Goal: Task Accomplishment & Management: Use online tool/utility

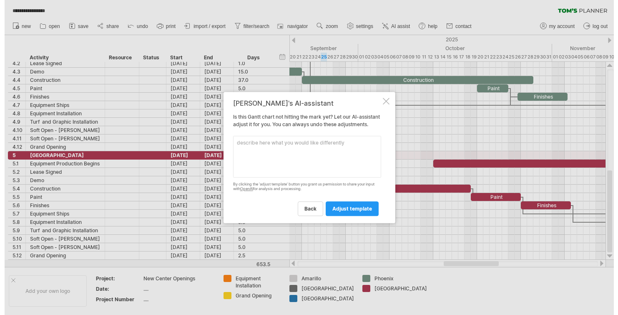
scroll to position [0, 0]
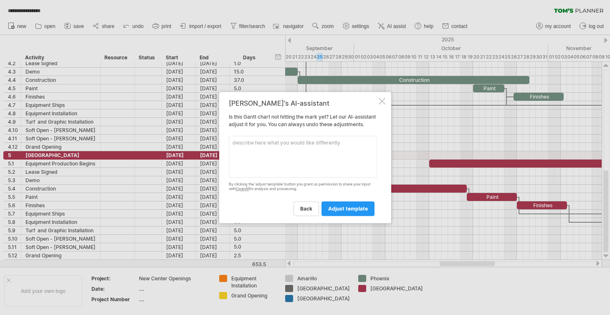
click at [258, 150] on textarea at bounding box center [303, 157] width 148 height 42
type textarea "Add a 6 Activity with the same set up as the previous ones"
click at [342, 212] on span "adjust template" at bounding box center [348, 208] width 40 height 6
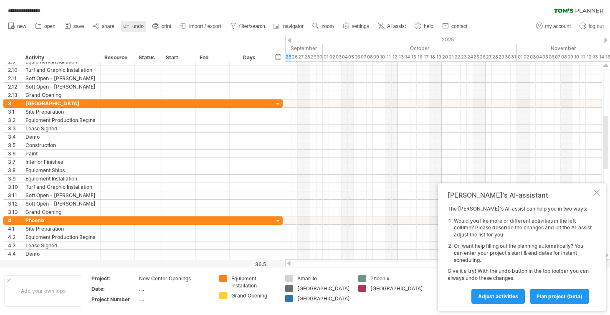
click at [141, 24] on span "undo" at bounding box center [137, 26] width 11 height 6
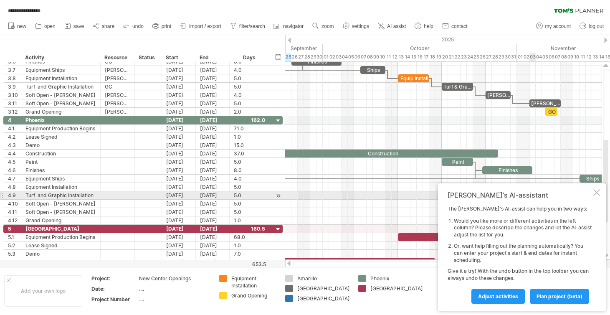
click at [596, 191] on div at bounding box center [596, 192] width 7 height 7
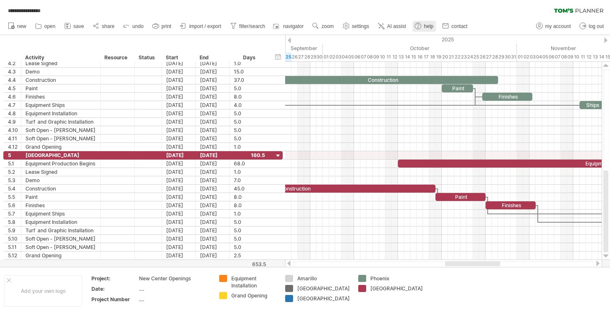
click at [426, 25] on span "help" at bounding box center [428, 26] width 10 height 6
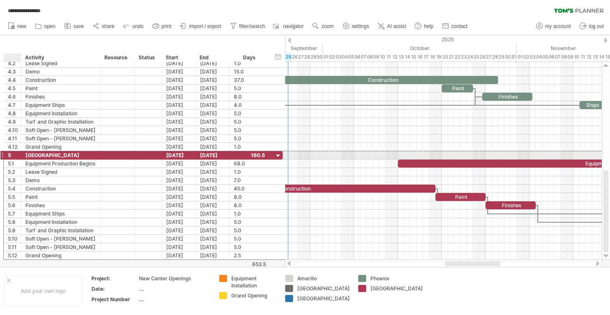
click at [12, 156] on div "5" at bounding box center [14, 155] width 13 height 8
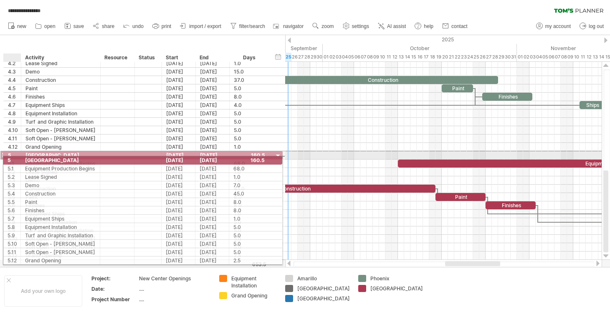
click at [8, 159] on div "5" at bounding box center [14, 155] width 13 height 8
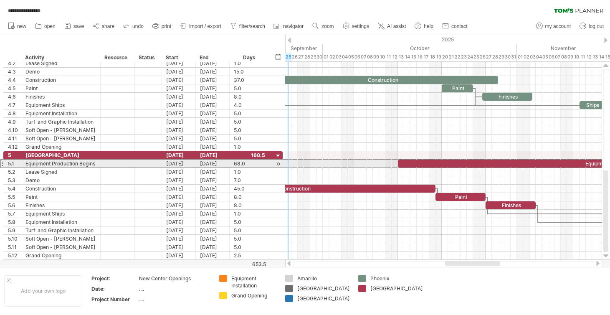
click at [4, 164] on div "5.1" at bounding box center [13, 163] width 18 height 8
click at [2, 164] on div at bounding box center [1, 163] width 3 height 9
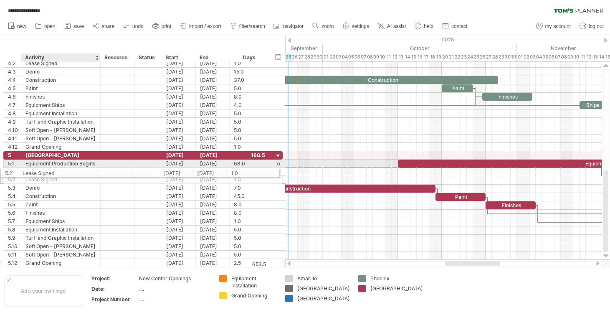
drag, startPoint x: 49, startPoint y: 168, endPoint x: 43, endPoint y: 171, distance: 6.6
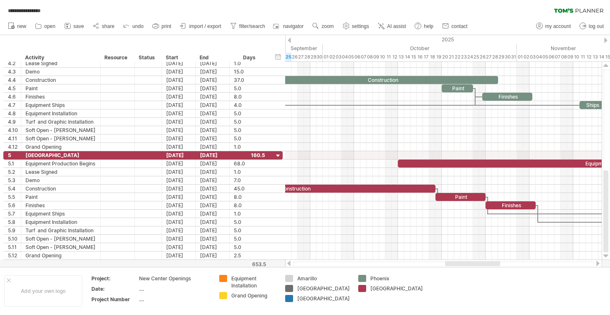
click at [5, 264] on div at bounding box center [305, 151] width 610 height 232
click at [13, 264] on div at bounding box center [305, 151] width 610 height 232
click at [2, 262] on div at bounding box center [305, 151] width 610 height 232
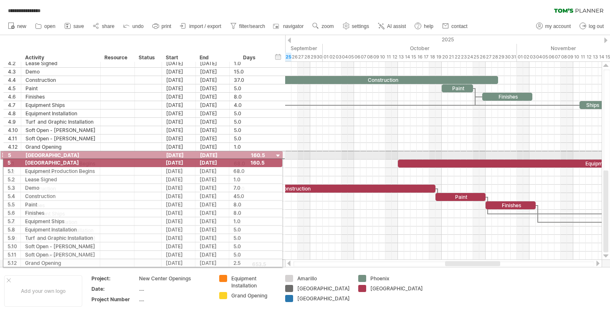
drag, startPoint x: 4, startPoint y: 156, endPoint x: 1, endPoint y: 161, distance: 6.0
click at [1, 161] on div "**********" at bounding box center [141, 42] width 283 height 450
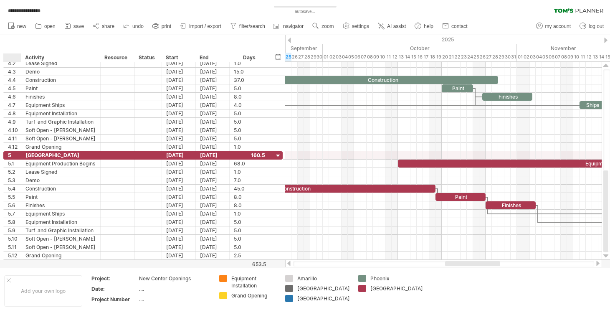
click at [7, 260] on div at bounding box center [305, 151] width 610 height 232
click at [7, 263] on div at bounding box center [305, 151] width 610 height 232
click at [277, 155] on div at bounding box center [278, 156] width 8 height 8
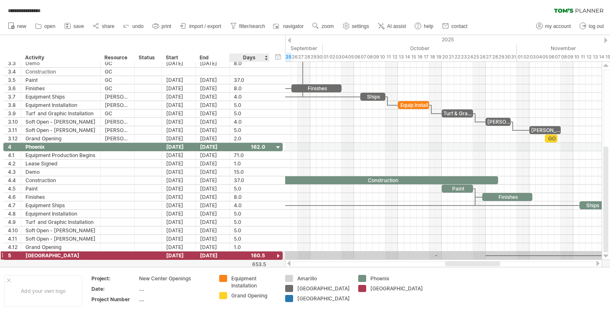
click at [278, 256] on div at bounding box center [278, 256] width 8 height 8
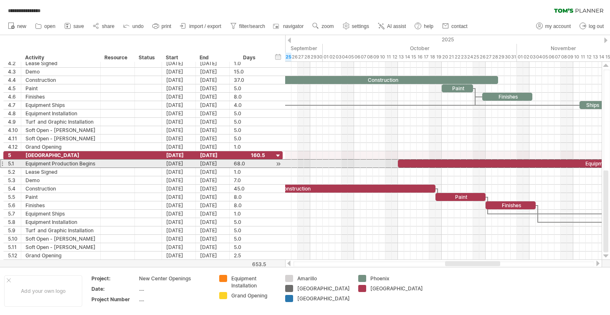
click at [3, 163] on div at bounding box center [1, 163] width 3 height 9
click at [20, 164] on div at bounding box center [20, 163] width 4 height 8
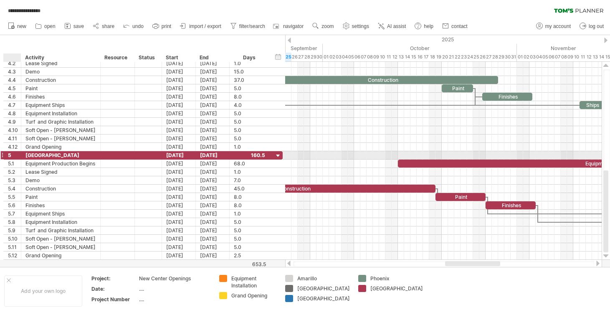
click at [20, 154] on div at bounding box center [20, 155] width 4 height 8
drag, startPoint x: 20, startPoint y: 154, endPoint x: 20, endPoint y: 166, distance: 12.5
click at [20, 166] on div "**********" at bounding box center [142, 205] width 279 height 108
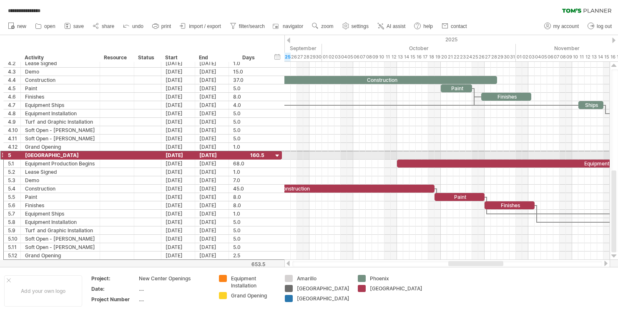
click at [2, 154] on div at bounding box center [1, 155] width 3 height 9
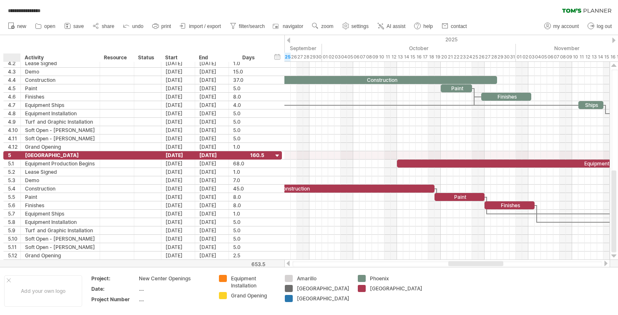
click at [13, 260] on div at bounding box center [309, 151] width 618 height 232
click at [289, 263] on div at bounding box center [288, 262] width 7 height 5
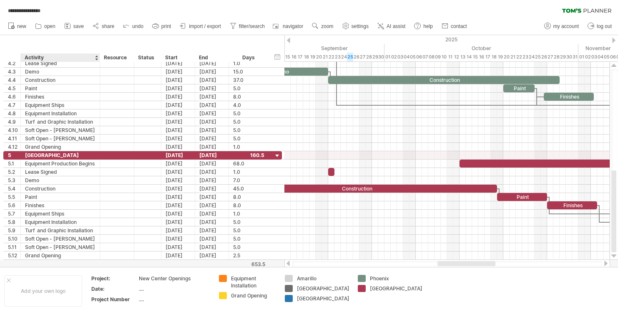
click at [32, 262] on div at bounding box center [309, 151] width 618 height 232
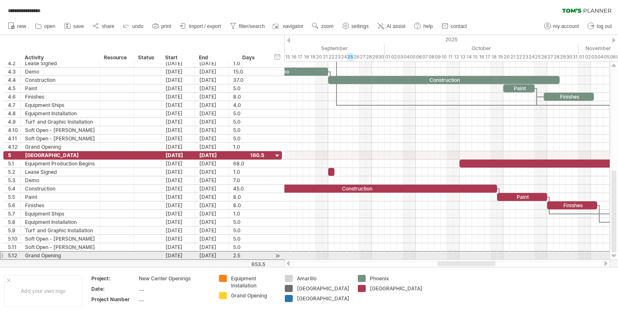
click at [5, 255] on div "5.12" at bounding box center [12, 255] width 17 height 8
click at [10, 255] on div "5.12" at bounding box center [14, 255] width 13 height 8
click at [56, 256] on div "Grand Opening" at bounding box center [60, 255] width 71 height 8
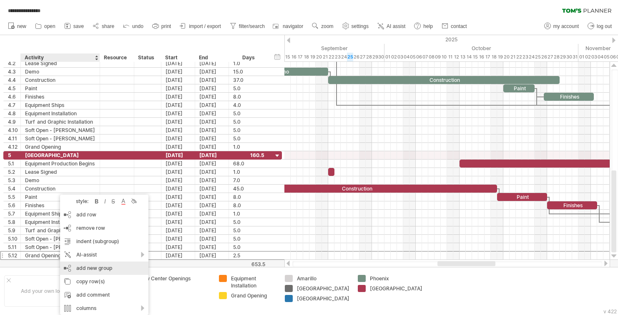
click at [82, 268] on div "add new group" at bounding box center [104, 267] width 88 height 13
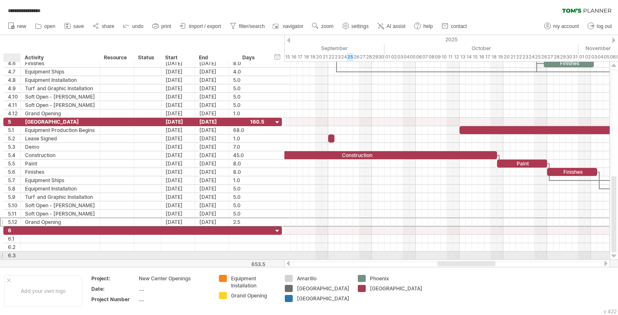
click at [8, 255] on div "6.3" at bounding box center [14, 255] width 13 height 8
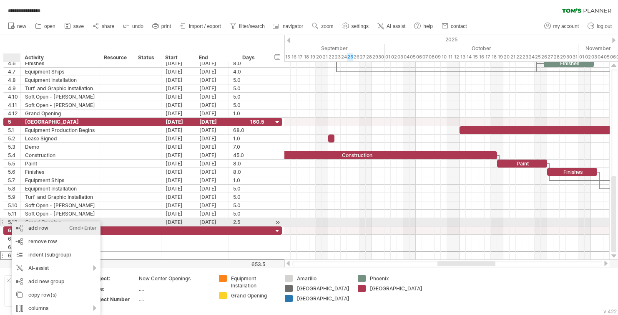
click at [42, 224] on div "add row Ctrl+Enter Cmd+Enter" at bounding box center [56, 227] width 88 height 13
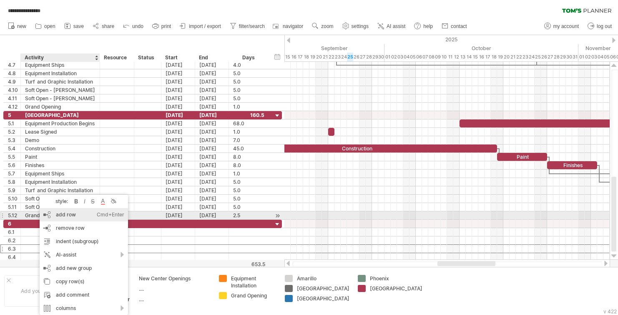
click at [63, 216] on div "add row Ctrl+Enter Cmd+Enter" at bounding box center [84, 214] width 88 height 13
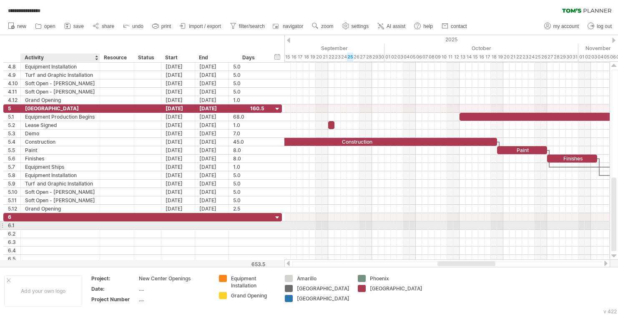
click at [64, 223] on div at bounding box center [60, 225] width 71 height 8
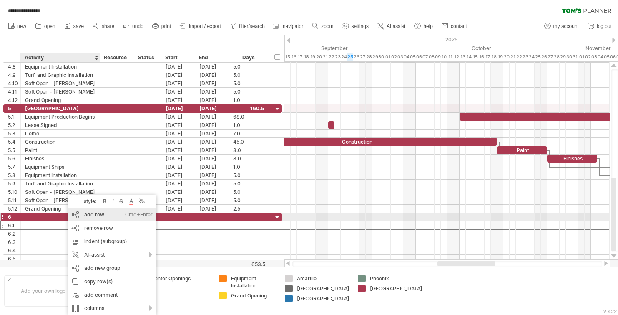
click at [98, 213] on div "add row Ctrl+Enter Cmd+Enter" at bounding box center [112, 214] width 88 height 13
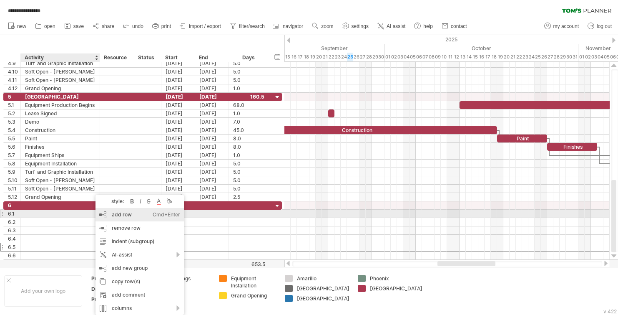
click at [123, 214] on div "add row Ctrl+Enter Cmd+Enter" at bounding box center [140, 214] width 88 height 13
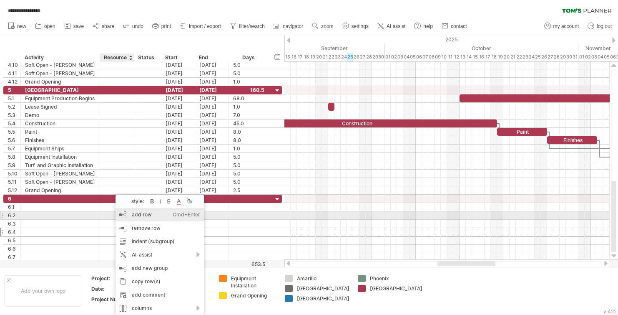
click at [149, 215] on div "add row Ctrl+Enter Cmd+Enter" at bounding box center [160, 214] width 88 height 13
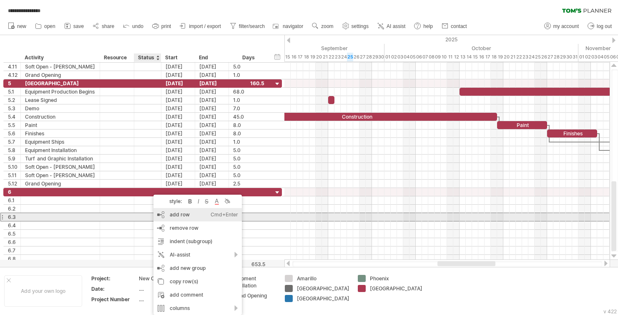
click at [175, 215] on div "add row Ctrl+Enter Cmd+Enter" at bounding box center [198, 214] width 88 height 13
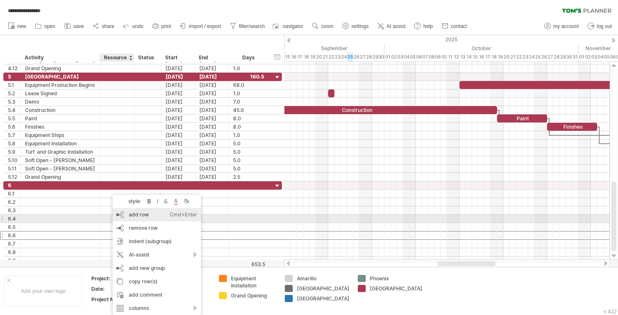
click at [132, 216] on div "add row Ctrl+Enter Cmd+Enter" at bounding box center [157, 214] width 88 height 13
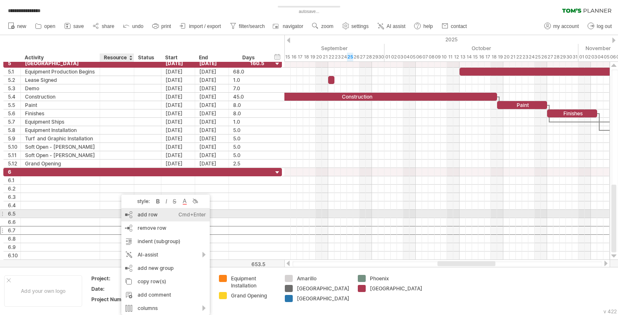
click at [143, 216] on div "add row Ctrl+Enter Cmd+Enter" at bounding box center [165, 214] width 88 height 13
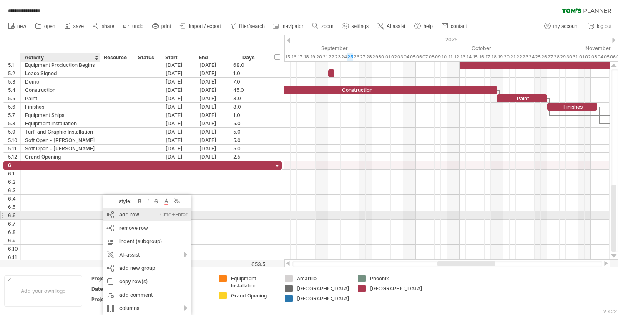
click at [116, 216] on div "add row Ctrl+Enter Cmd+Enter" at bounding box center [147, 214] width 88 height 13
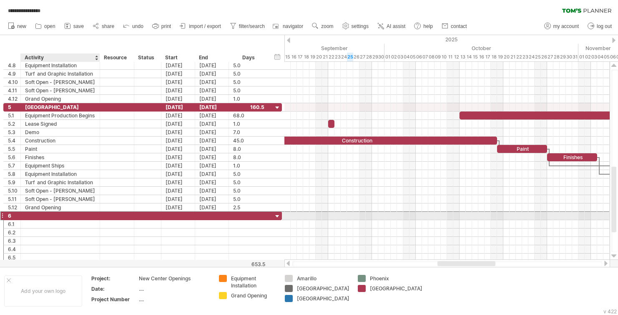
click at [35, 216] on div at bounding box center [60, 216] width 71 height 8
type input "*********"
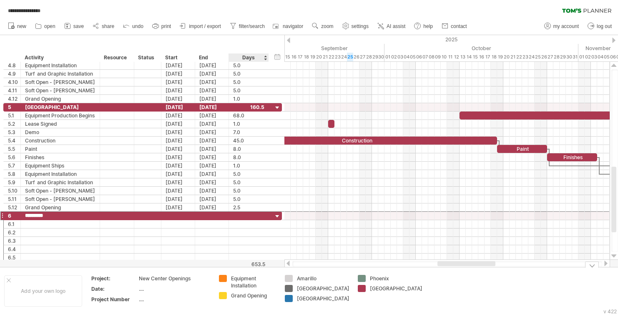
click at [244, 284] on div "Equipment Installation" at bounding box center [253, 282] width 45 height 14
click at [250, 296] on div "Grand Opening" at bounding box center [253, 295] width 45 height 7
click at [372, 299] on td "Phoenix [GEOGRAPHIC_DATA]" at bounding box center [390, 291] width 73 height 32
click at [361, 287] on div "[GEOGRAPHIC_DATA]" at bounding box center [390, 288] width 65 height 7
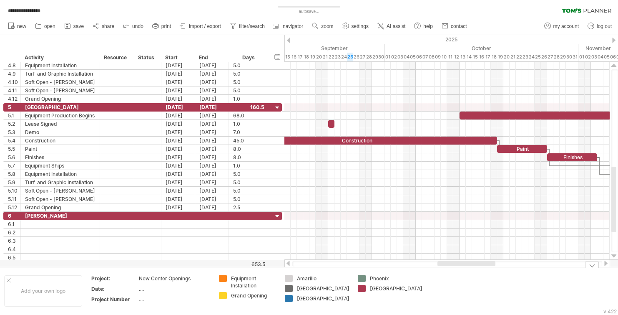
click at [375, 288] on div "[GEOGRAPHIC_DATA]" at bounding box center [396, 288] width 53 height 7
click at [340, 301] on div "[GEOGRAPHIC_DATA]" at bounding box center [323, 298] width 53 height 7
click at [458, 282] on td at bounding box center [460, 291] width 66 height 32
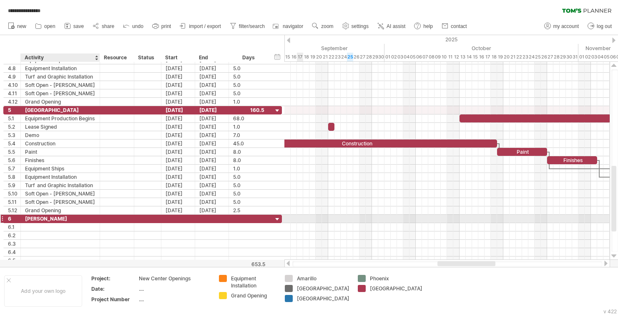
click at [88, 215] on div "[PERSON_NAME]" at bounding box center [60, 218] width 71 height 8
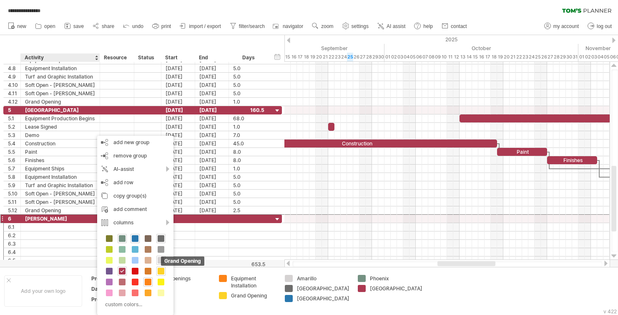
click at [164, 270] on span at bounding box center [161, 270] width 7 height 7
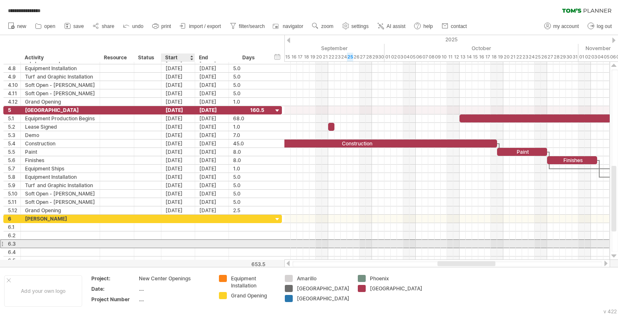
click at [181, 242] on div at bounding box center [178, 243] width 34 height 8
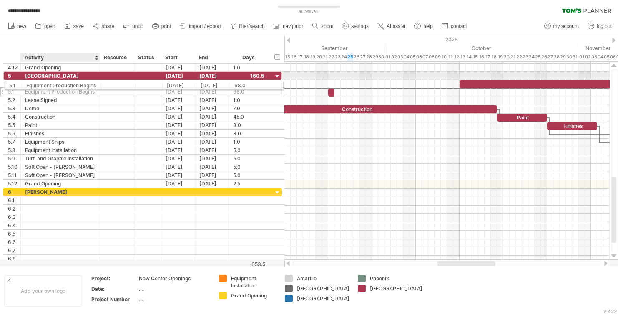
drag, startPoint x: 41, startPoint y: 88, endPoint x: 52, endPoint y: 84, distance: 11.3
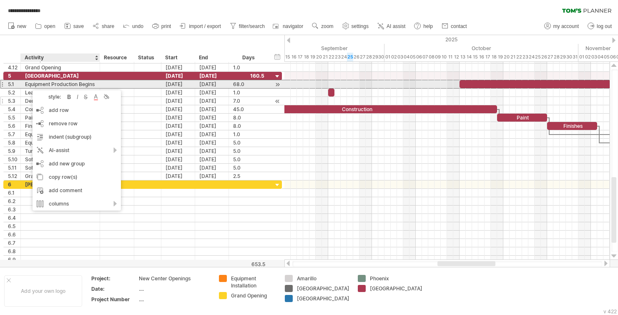
drag, startPoint x: 28, startPoint y: 86, endPoint x: 27, endPoint y: 99, distance: 13.5
click at [36, 84] on div "Equipment Production Begins" at bounding box center [60, 84] width 71 height 8
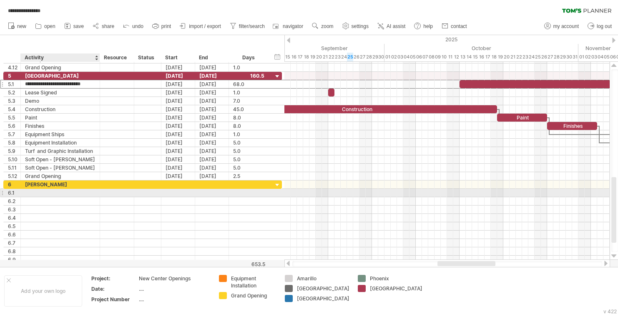
click at [36, 191] on div at bounding box center [60, 193] width 71 height 8
paste input "**********"
type input "**********"
click at [62, 192] on input "**********" at bounding box center [60, 193] width 71 height 8
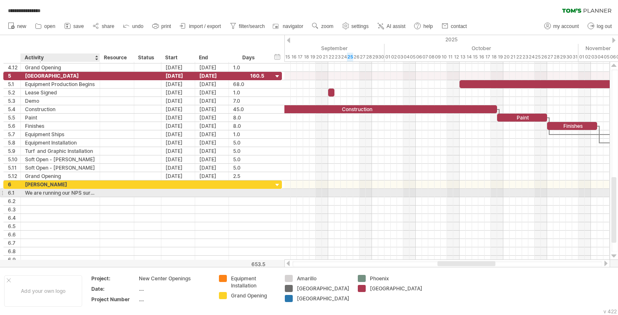
click at [99, 194] on div at bounding box center [99, 193] width 4 height 8
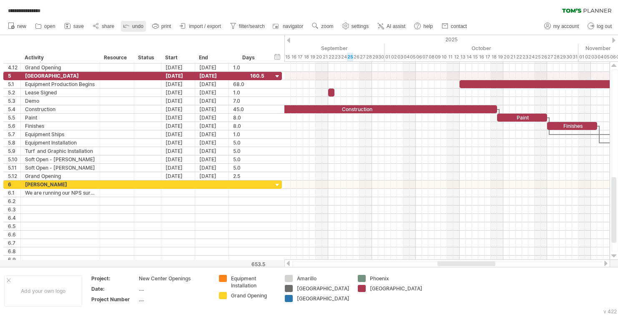
click at [131, 28] on link "undo" at bounding box center [133, 26] width 25 height 11
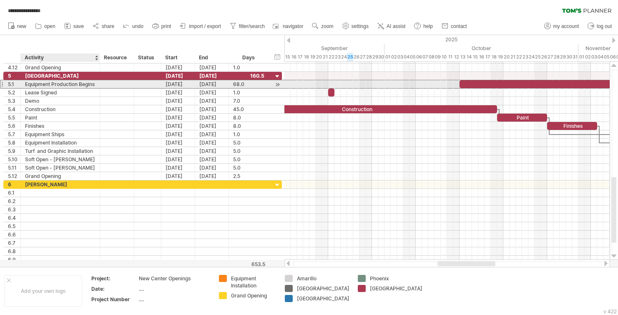
click at [38, 85] on div "Equipment Production Begins" at bounding box center [60, 84] width 71 height 8
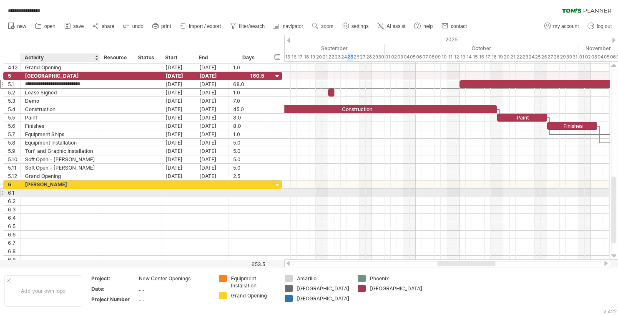
click at [43, 192] on div at bounding box center [60, 193] width 71 height 8
type input "**********"
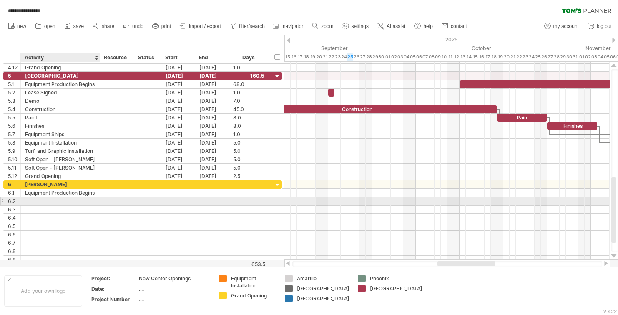
click at [42, 202] on div at bounding box center [60, 201] width 71 height 8
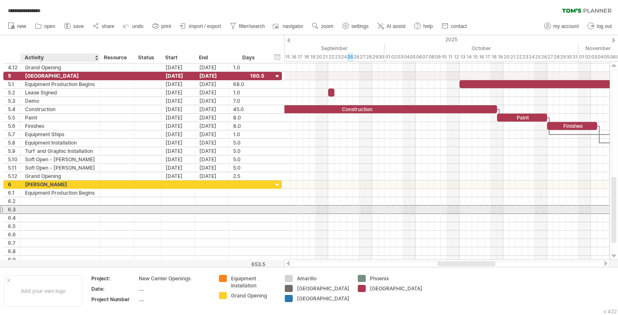
click at [42, 210] on div at bounding box center [60, 209] width 71 height 8
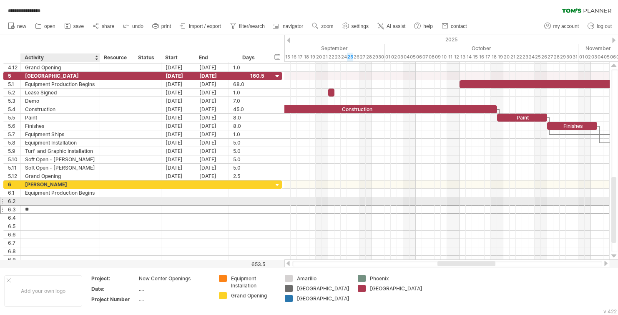
type input "*"
type input "**********"
type input "****"
type input "**********"
type input "*****"
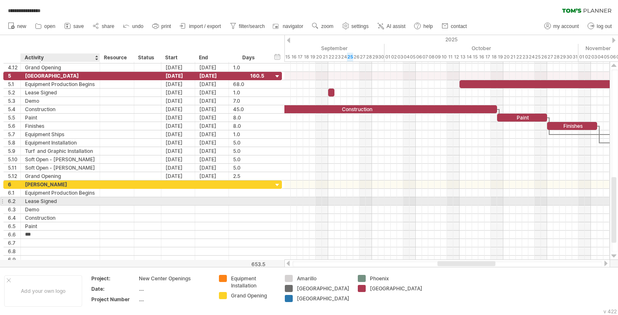
type input "********"
type input "**********"
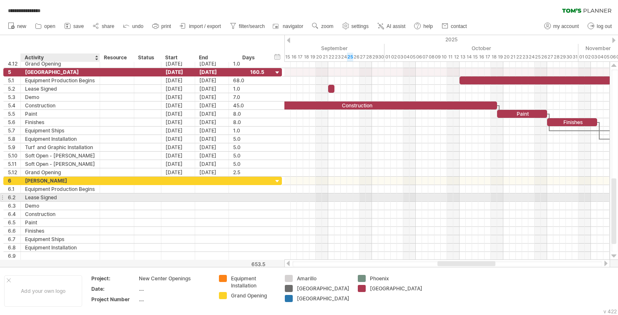
scroll to position [0, 0]
type input "**********"
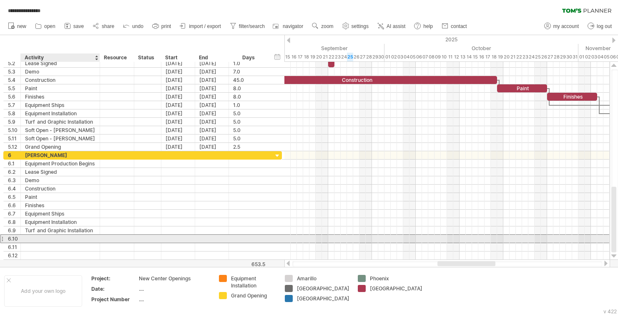
click at [45, 239] on input "text" at bounding box center [60, 238] width 71 height 8
type input "*"
type input "**********"
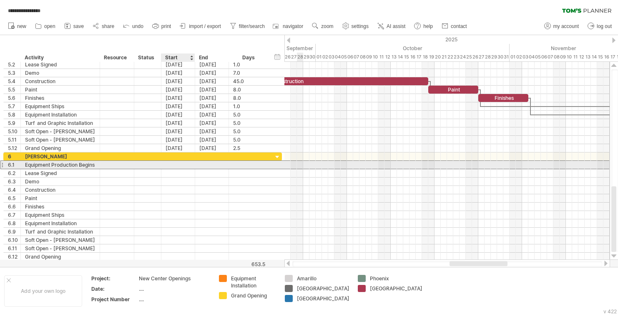
click at [186, 166] on div at bounding box center [178, 165] width 34 height 8
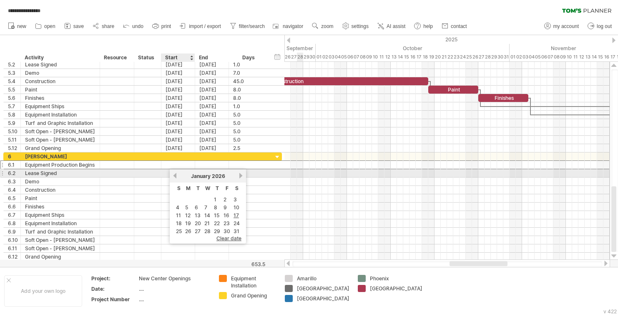
click at [177, 176] on link "previous" at bounding box center [175, 175] width 6 height 6
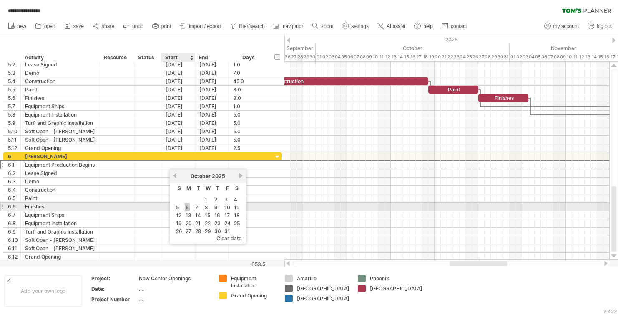
click at [186, 207] on link "6" at bounding box center [187, 207] width 5 height 8
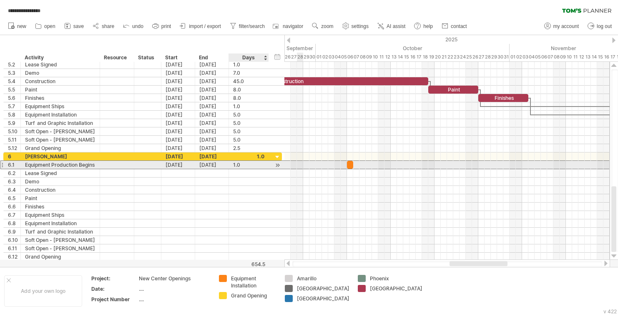
drag, startPoint x: 251, startPoint y: 164, endPoint x: 239, endPoint y: 164, distance: 11.3
click at [239, 164] on div "1.0" at bounding box center [248, 165] width 31 height 8
type input "**"
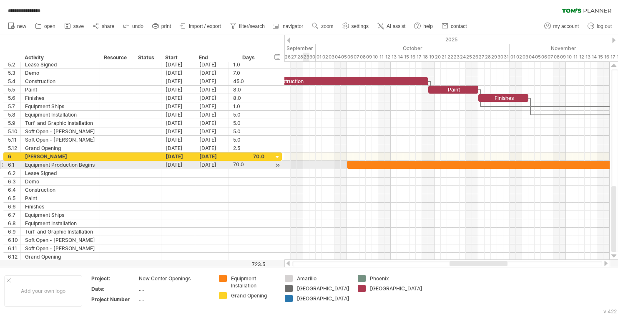
click at [308, 164] on div at bounding box center [447, 165] width 325 height 8
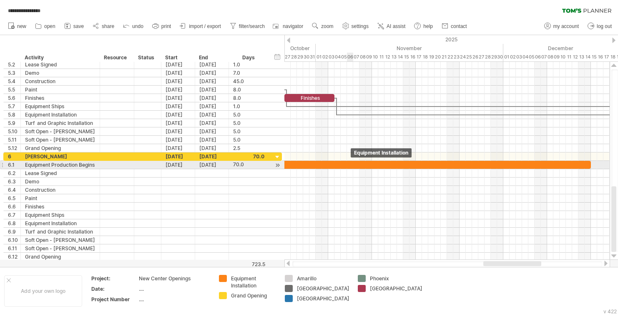
click at [348, 166] on div at bounding box center [372, 165] width 438 height 8
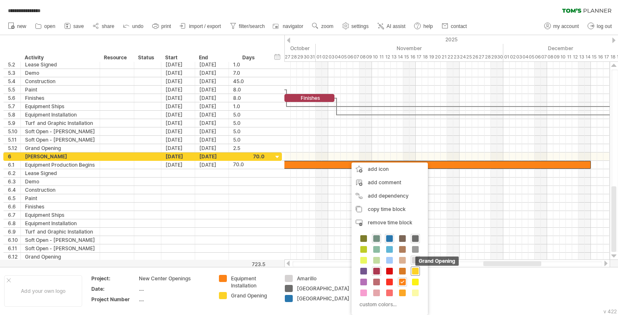
click at [417, 269] on span at bounding box center [415, 270] width 7 height 7
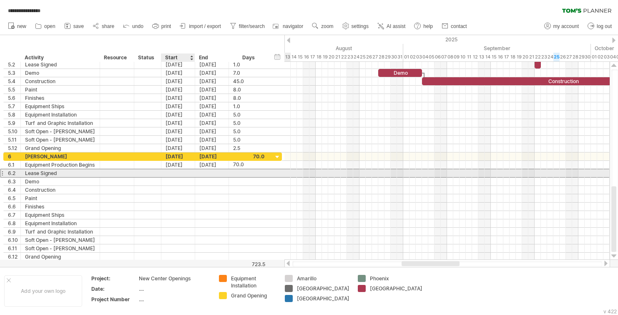
click at [176, 175] on div at bounding box center [178, 173] width 34 height 8
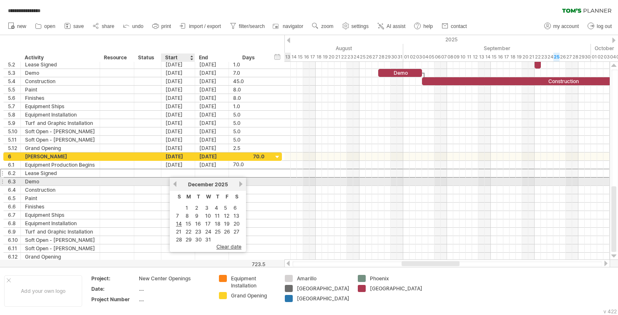
click at [176, 184] on link "previous" at bounding box center [175, 184] width 6 height 6
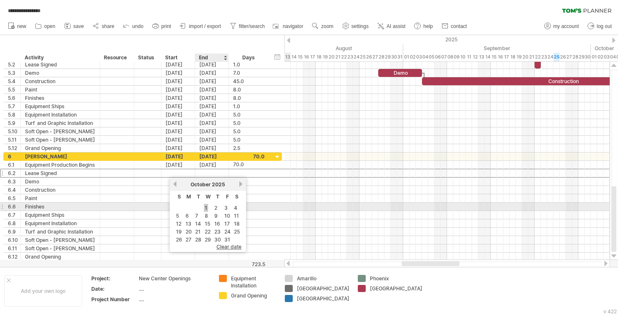
click at [204, 207] on link "1" at bounding box center [206, 208] width 4 height 8
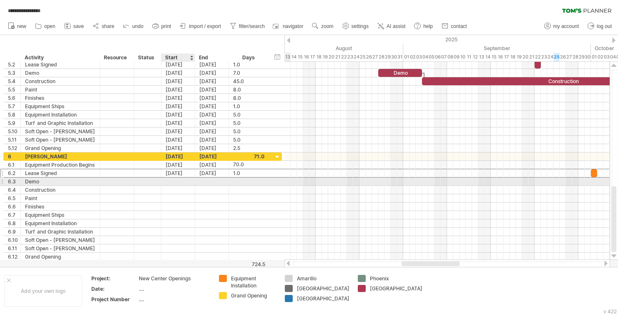
click at [181, 181] on div at bounding box center [178, 181] width 34 height 8
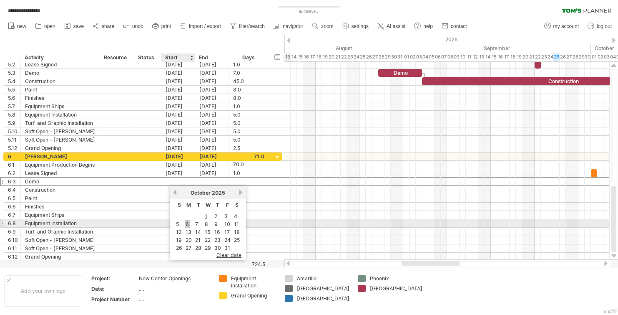
click at [187, 223] on link "6" at bounding box center [187, 224] width 5 height 8
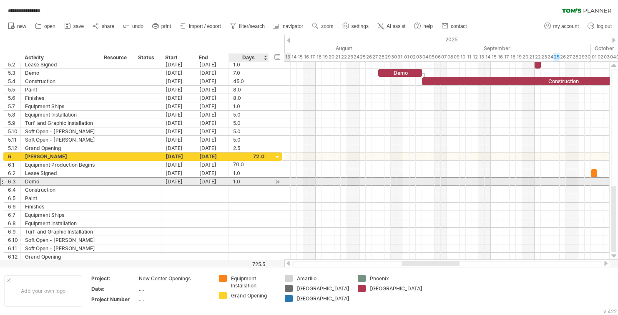
click at [246, 181] on div "1.0" at bounding box center [248, 181] width 31 height 8
type input "*"
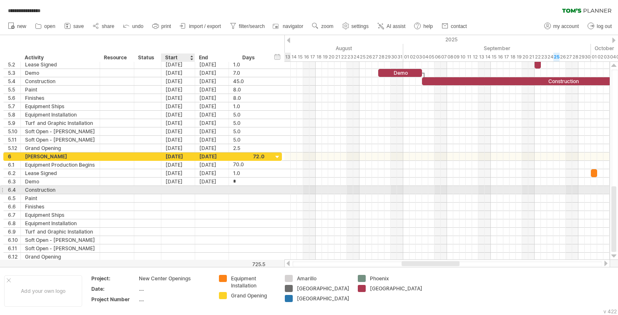
click at [179, 188] on div at bounding box center [178, 190] width 34 height 8
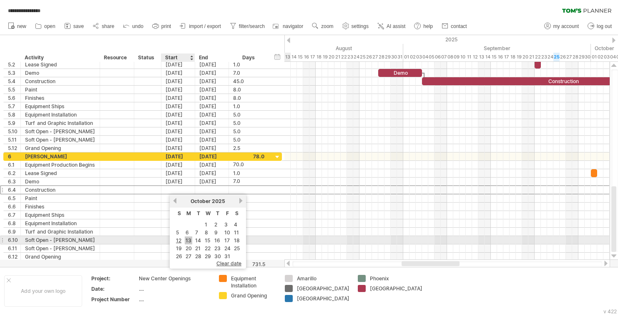
click at [188, 240] on link "13" at bounding box center [189, 240] width 8 height 8
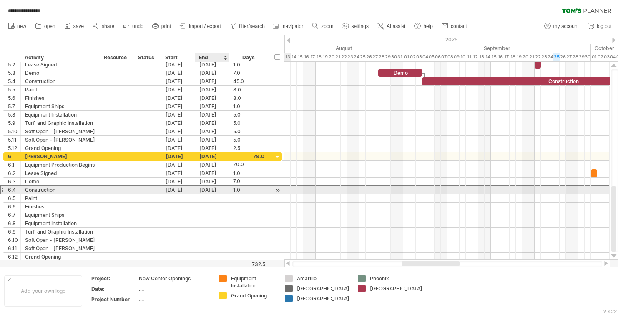
click at [216, 191] on div "[DATE]" at bounding box center [212, 190] width 34 height 8
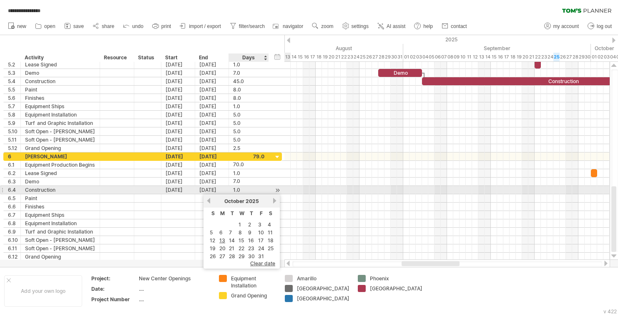
click at [266, 189] on div at bounding box center [268, 190] width 4 height 8
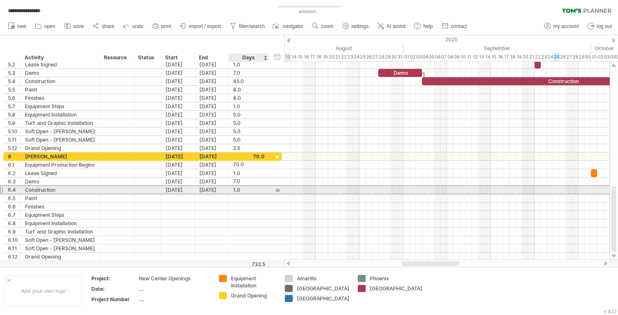
click at [244, 189] on div "1.0" at bounding box center [248, 190] width 31 height 8
type input "**"
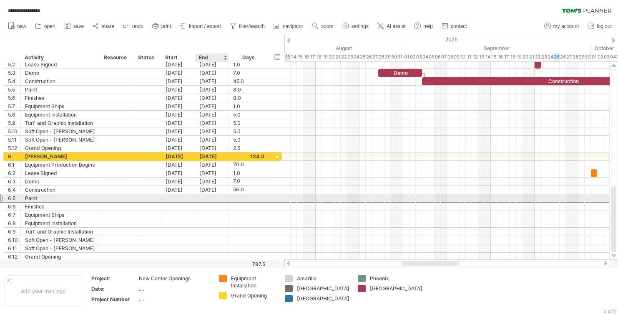
click at [205, 197] on div at bounding box center [212, 198] width 34 height 8
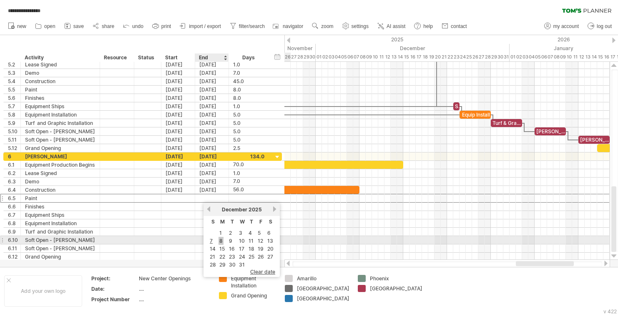
click at [219, 242] on link "8" at bounding box center [221, 241] width 5 height 8
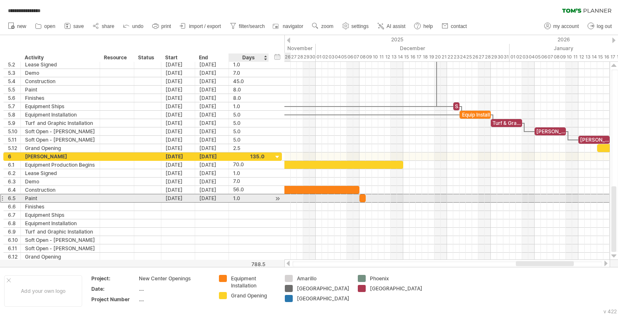
click at [248, 197] on div "1.0" at bounding box center [248, 198] width 31 height 8
type input "*"
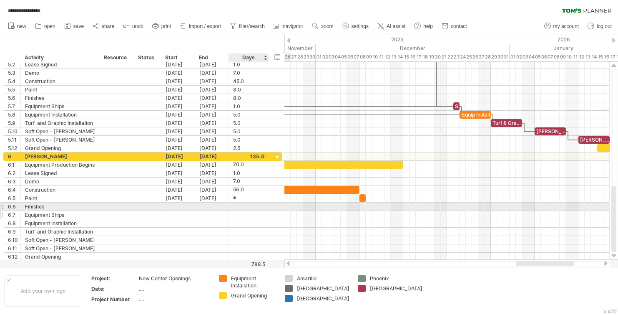
click at [244, 212] on div at bounding box center [248, 215] width 31 height 8
click at [174, 205] on div at bounding box center [178, 206] width 34 height 8
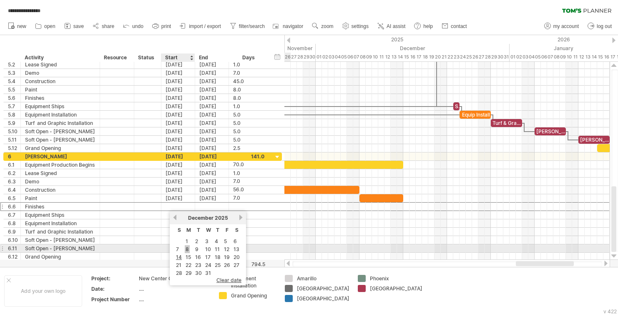
click at [187, 250] on link "8" at bounding box center [187, 249] width 5 height 8
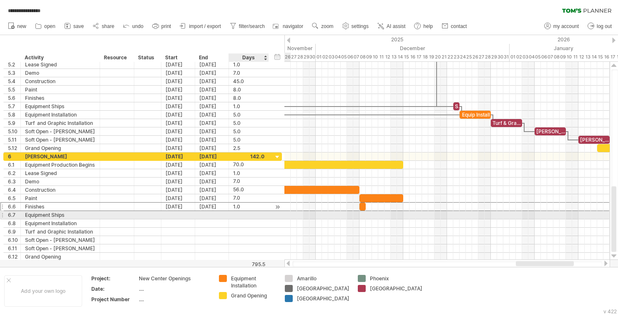
click at [250, 207] on div "1.0" at bounding box center [248, 206] width 31 height 8
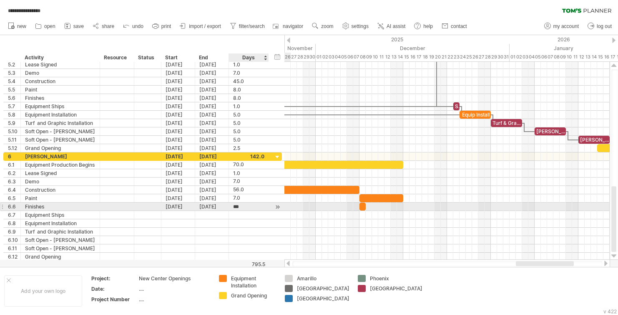
scroll to position [0, 0]
type input "*"
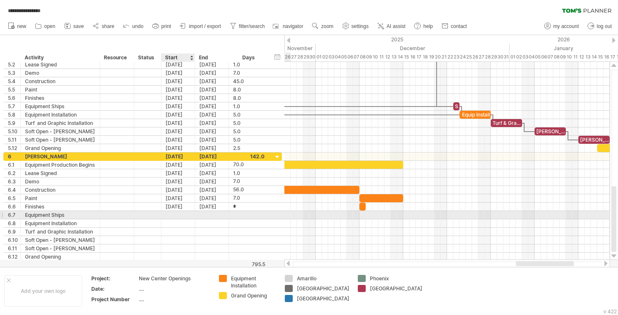
click at [189, 214] on div at bounding box center [178, 215] width 34 height 8
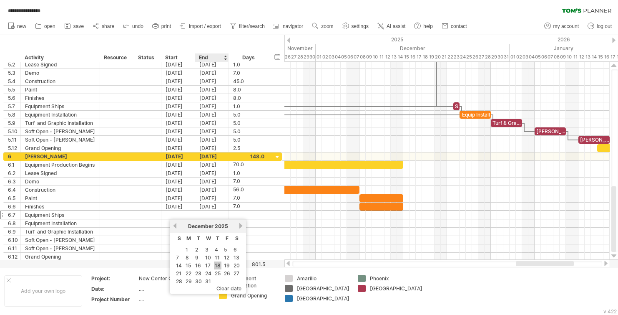
click at [218, 266] on link "18" at bounding box center [218, 265] width 8 height 8
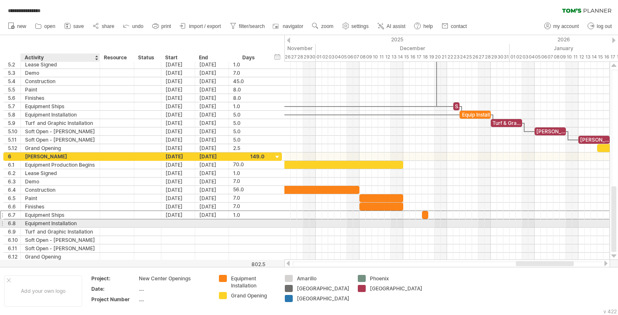
click at [83, 223] on div "Equipment Installation" at bounding box center [60, 223] width 71 height 8
type input "**********"
click at [186, 222] on div at bounding box center [178, 223] width 34 height 8
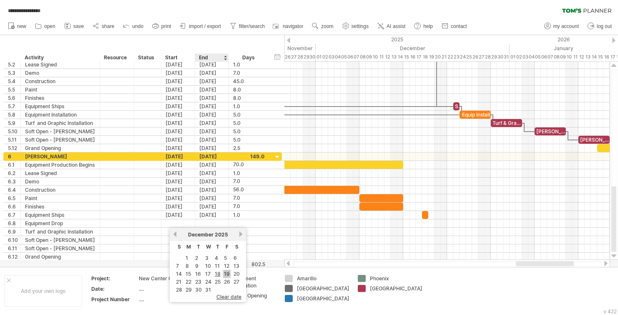
click at [229, 272] on link "19" at bounding box center [227, 274] width 8 height 8
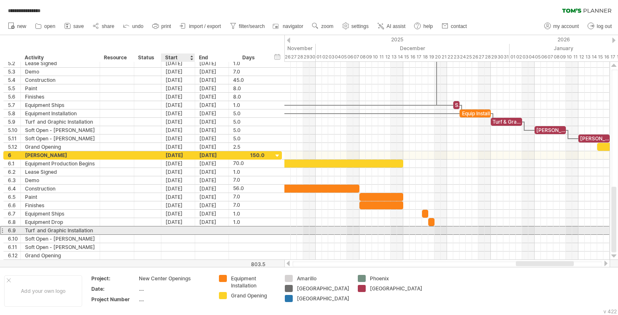
click at [186, 229] on div at bounding box center [178, 230] width 34 height 8
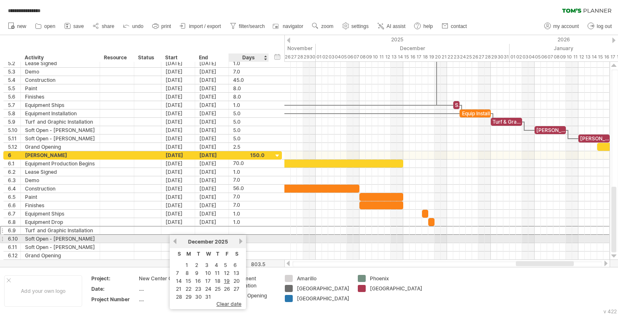
click at [244, 241] on link "next" at bounding box center [241, 241] width 6 height 6
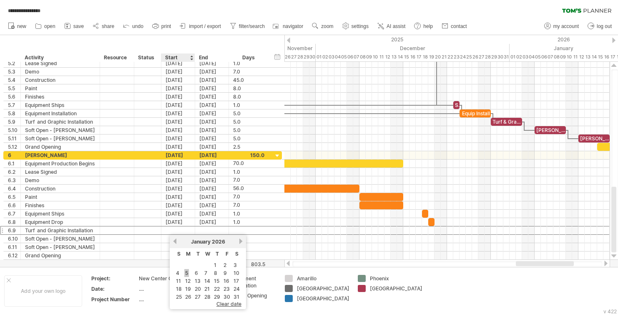
click at [187, 272] on link "5" at bounding box center [186, 273] width 5 height 8
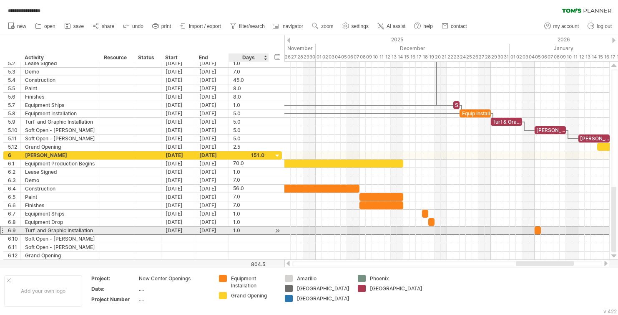
click at [245, 231] on div "1.0" at bounding box center [248, 230] width 31 height 8
type input "*"
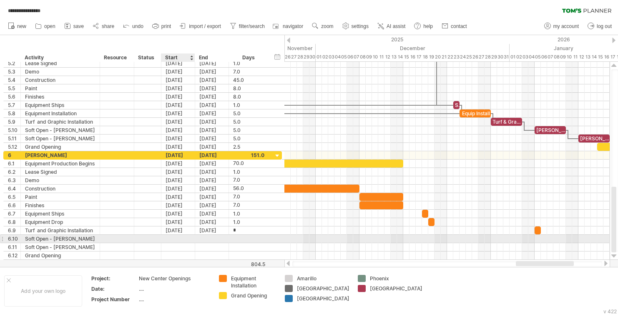
click at [186, 238] on div at bounding box center [178, 238] width 34 height 8
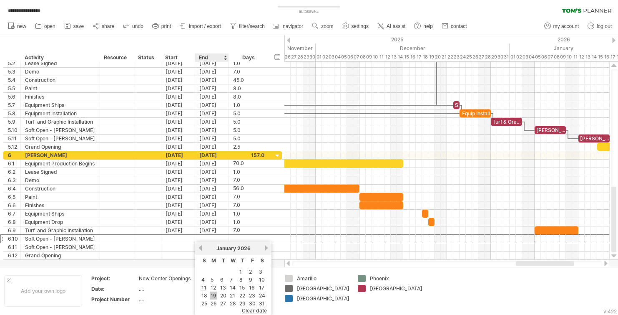
click at [215, 295] on link "19" at bounding box center [214, 295] width 8 height 8
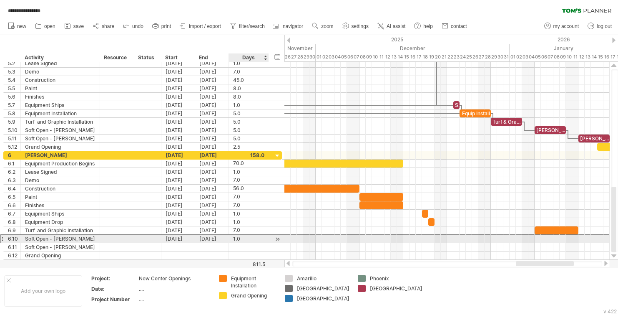
click at [243, 237] on div "1.0" at bounding box center [248, 238] width 31 height 8
type input "*"
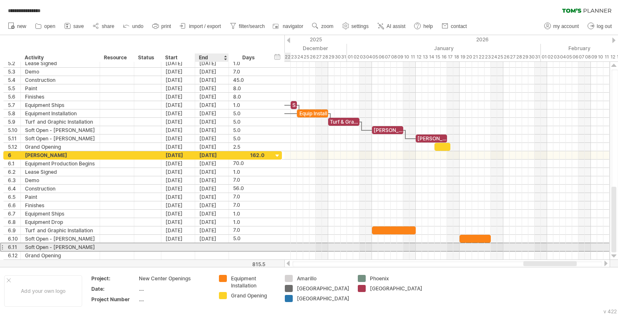
click at [205, 245] on div at bounding box center [212, 247] width 34 height 8
click at [176, 249] on div at bounding box center [178, 247] width 34 height 8
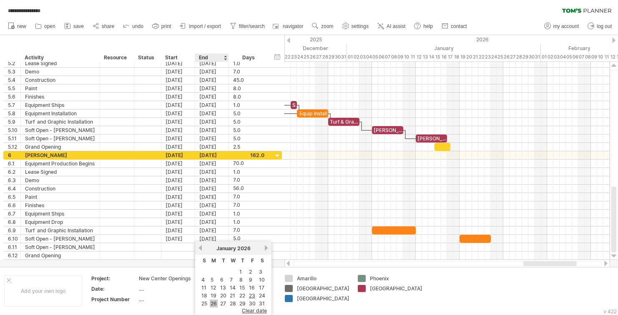
click at [216, 301] on link "26" at bounding box center [214, 303] width 8 height 8
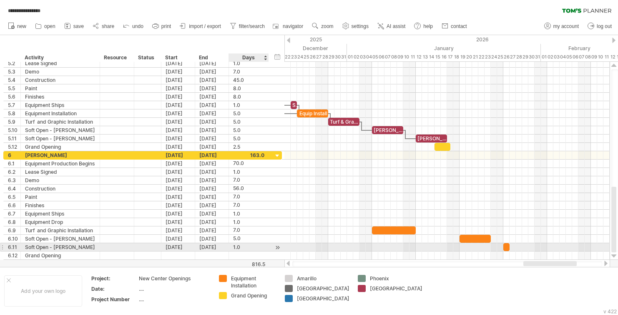
click at [244, 245] on div "1.0" at bounding box center [248, 247] width 31 height 8
type input "*"
click at [294, 245] on div at bounding box center [447, 247] width 325 height 8
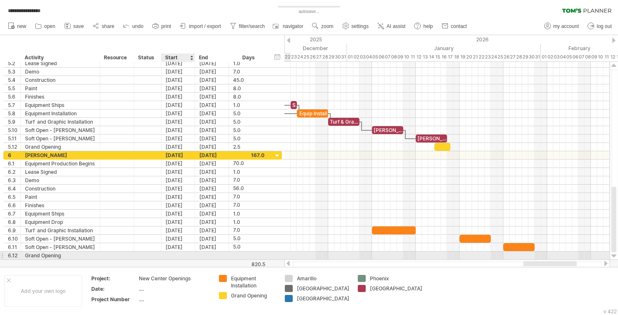
click at [187, 254] on div at bounding box center [178, 255] width 34 height 8
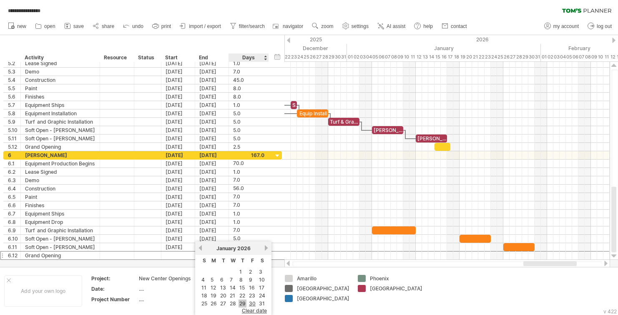
click at [242, 302] on link "29" at bounding box center [243, 303] width 8 height 8
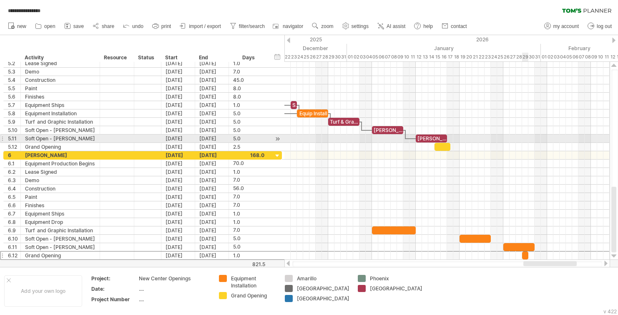
click at [529, 145] on div at bounding box center [447, 147] width 325 height 8
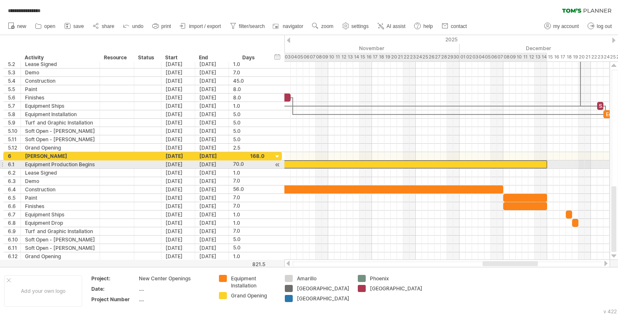
click at [510, 166] on div at bounding box center [328, 164] width 438 height 8
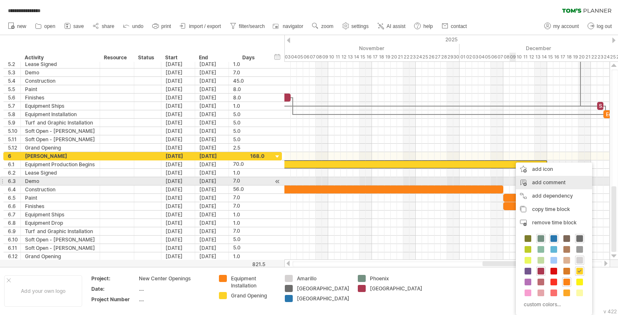
click at [546, 181] on div "add comment" at bounding box center [554, 182] width 76 height 13
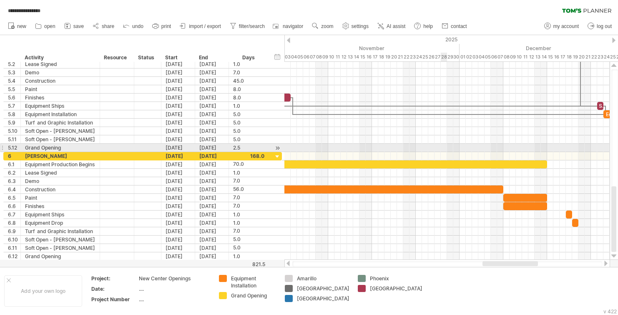
click at [441, 151] on div at bounding box center [447, 148] width 325 height 8
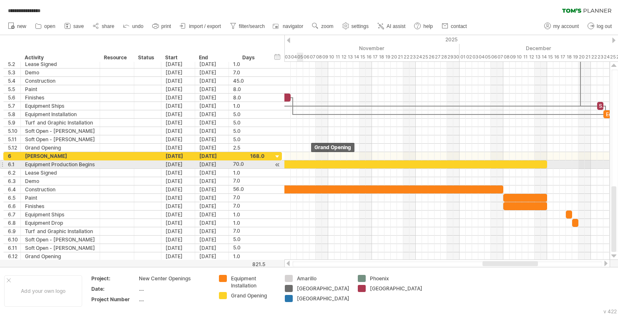
click at [300, 166] on div at bounding box center [328, 164] width 438 height 8
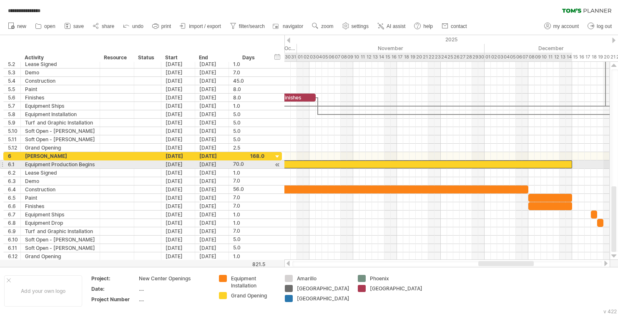
click at [335, 162] on div at bounding box center [353, 164] width 438 height 8
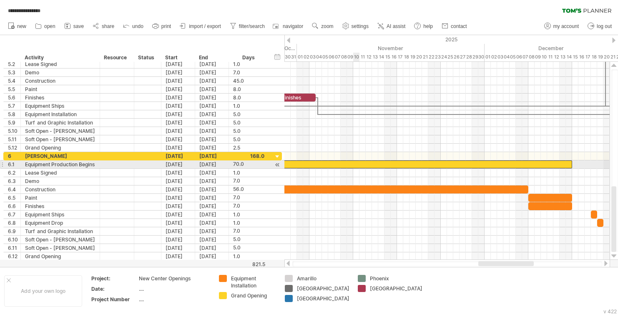
click at [357, 164] on div at bounding box center [353, 164] width 438 height 8
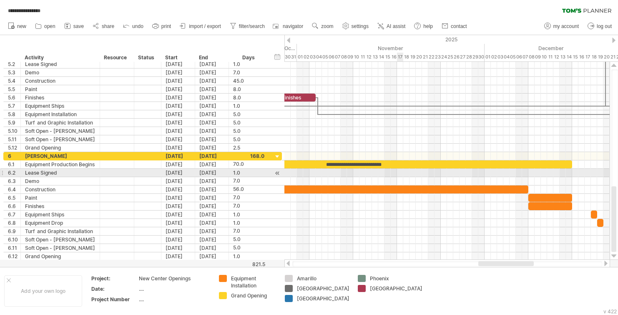
click at [397, 175] on div at bounding box center [447, 173] width 325 height 8
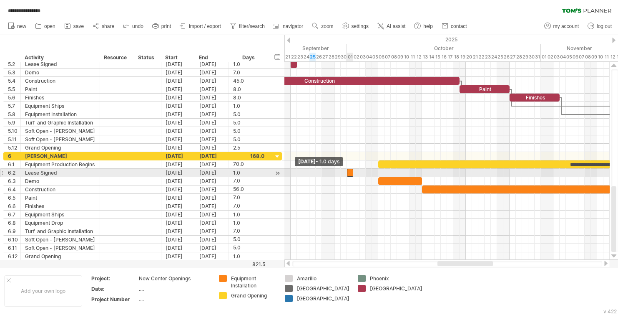
click at [348, 173] on span at bounding box center [346, 173] width 3 height 8
click at [350, 172] on div at bounding box center [350, 173] width 6 height 8
click at [359, 174] on div at bounding box center [447, 173] width 325 height 8
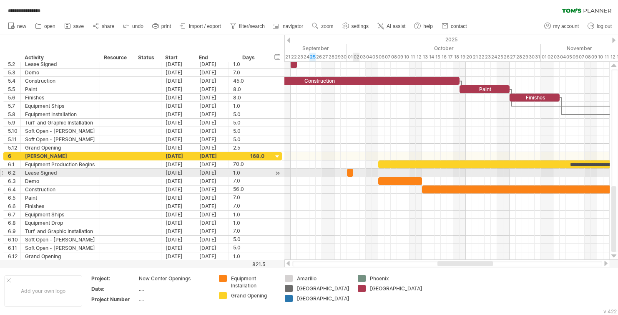
scroll to position [0, 0]
click at [249, 172] on div "1.0" at bounding box center [248, 173] width 31 height 8
type input "*"
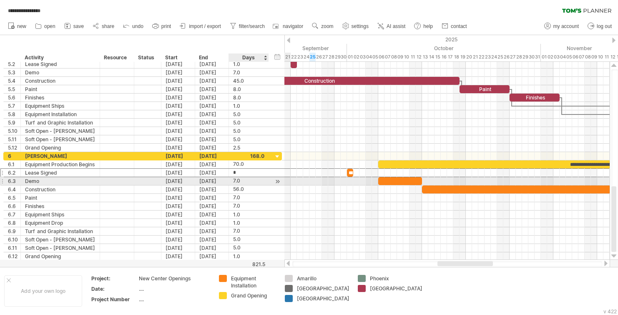
click at [242, 181] on div "7.0" at bounding box center [248, 181] width 31 height 8
click at [389, 179] on div at bounding box center [400, 181] width 44 height 8
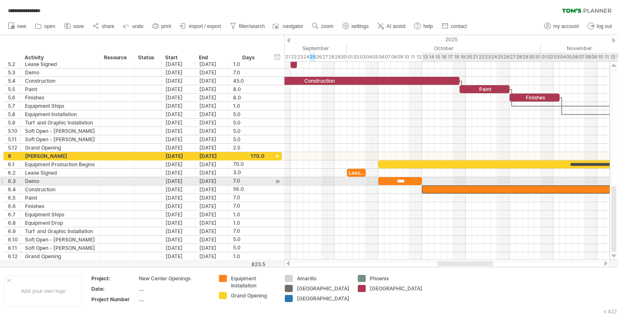
click at [517, 185] on div at bounding box center [597, 189] width 350 height 8
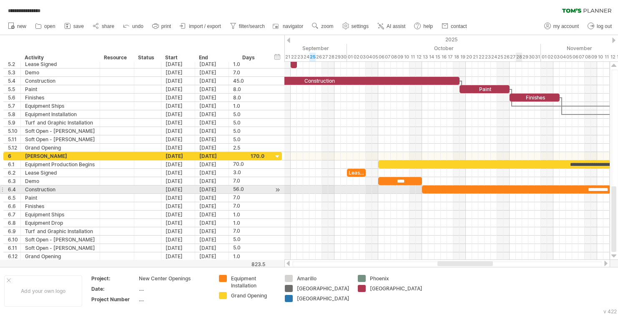
scroll to position [0, 0]
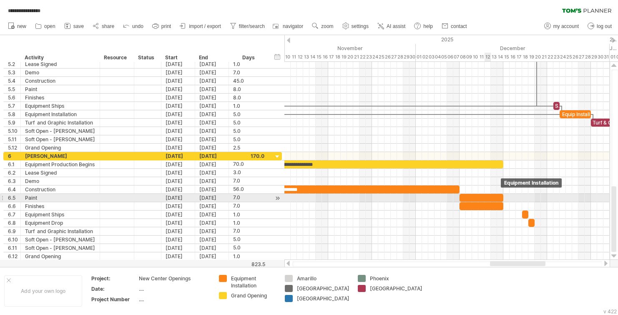
click at [484, 195] on div at bounding box center [482, 198] width 44 height 8
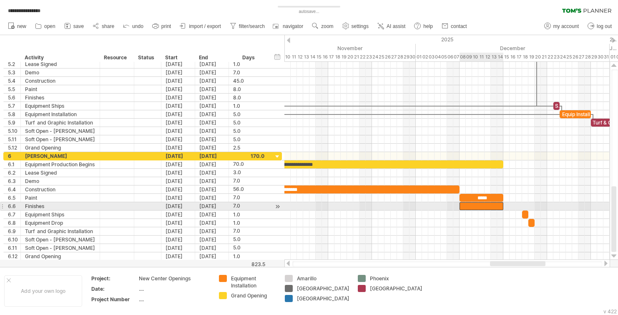
click at [488, 205] on div at bounding box center [482, 206] width 44 height 8
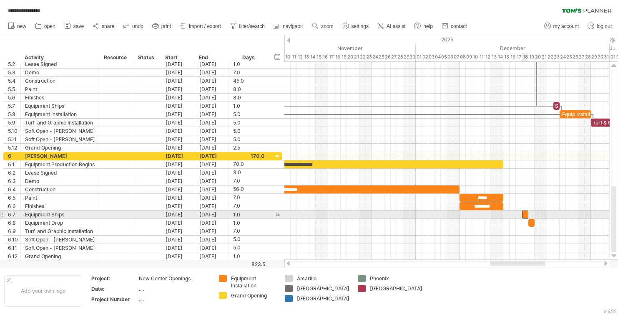
click at [524, 214] on div at bounding box center [525, 214] width 6 height 8
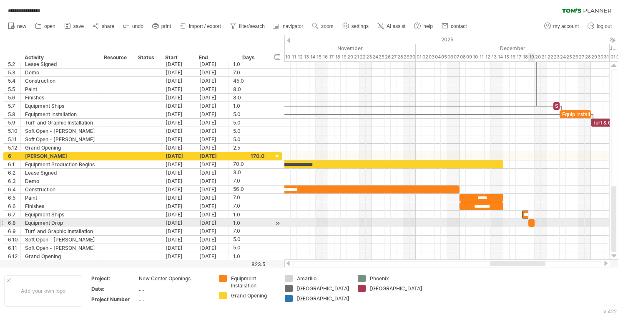
click at [534, 223] on span at bounding box center [534, 223] width 3 height 8
click at [531, 224] on div at bounding box center [532, 223] width 6 height 8
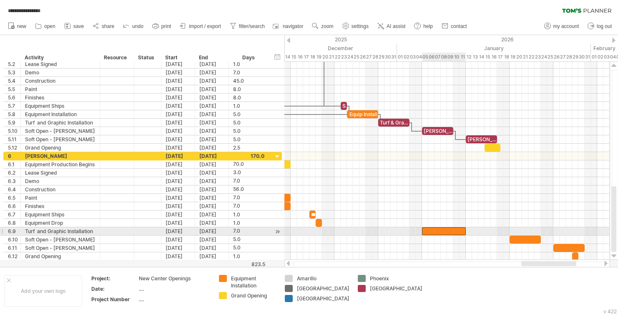
click at [432, 230] on div at bounding box center [444, 231] width 44 height 8
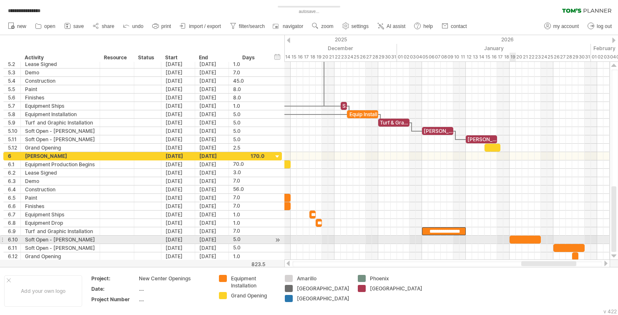
click at [516, 240] on div at bounding box center [525, 239] width 31 height 8
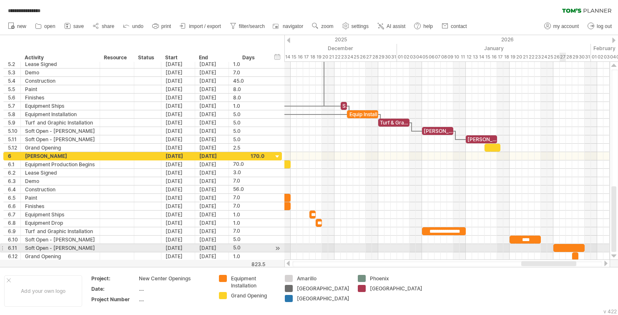
click at [563, 248] on div at bounding box center [569, 248] width 31 height 8
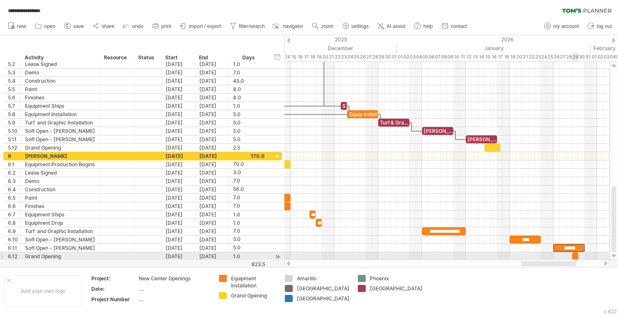
click at [575, 256] on div at bounding box center [575, 256] width 6 height 8
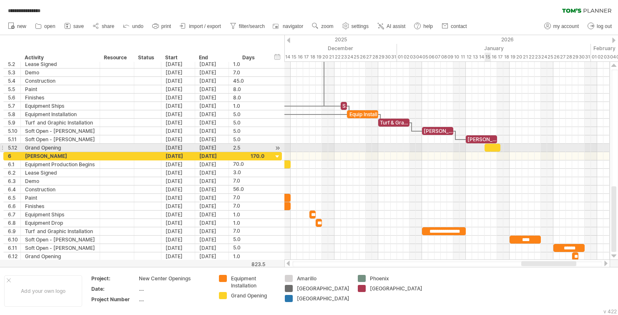
click at [489, 147] on div at bounding box center [493, 148] width 16 height 8
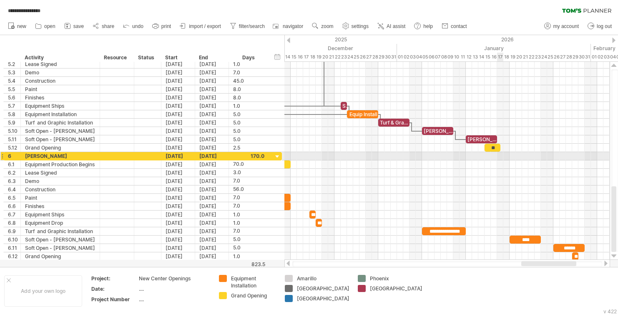
click at [502, 159] on div at bounding box center [447, 156] width 325 height 8
